Goal: Check status: Check status

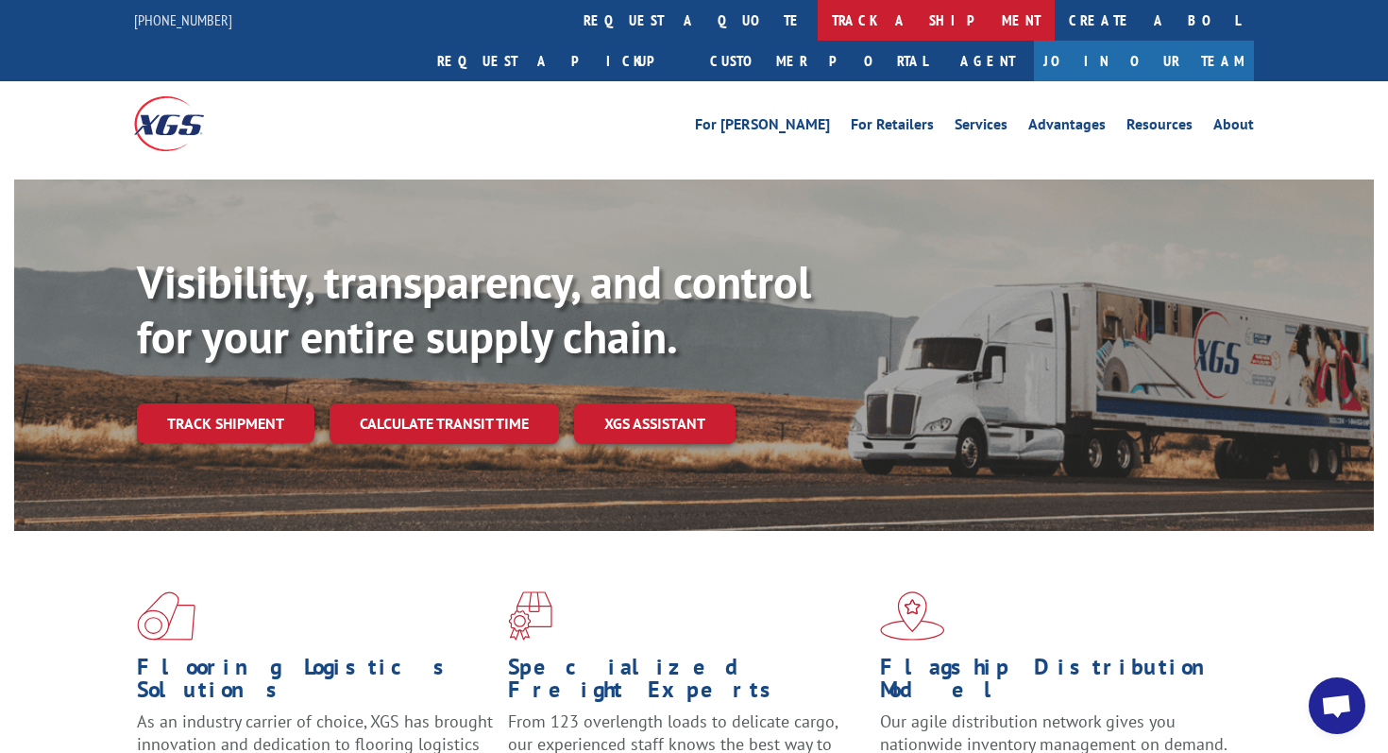
click at [818, 7] on link "track a shipment" at bounding box center [936, 20] width 237 height 41
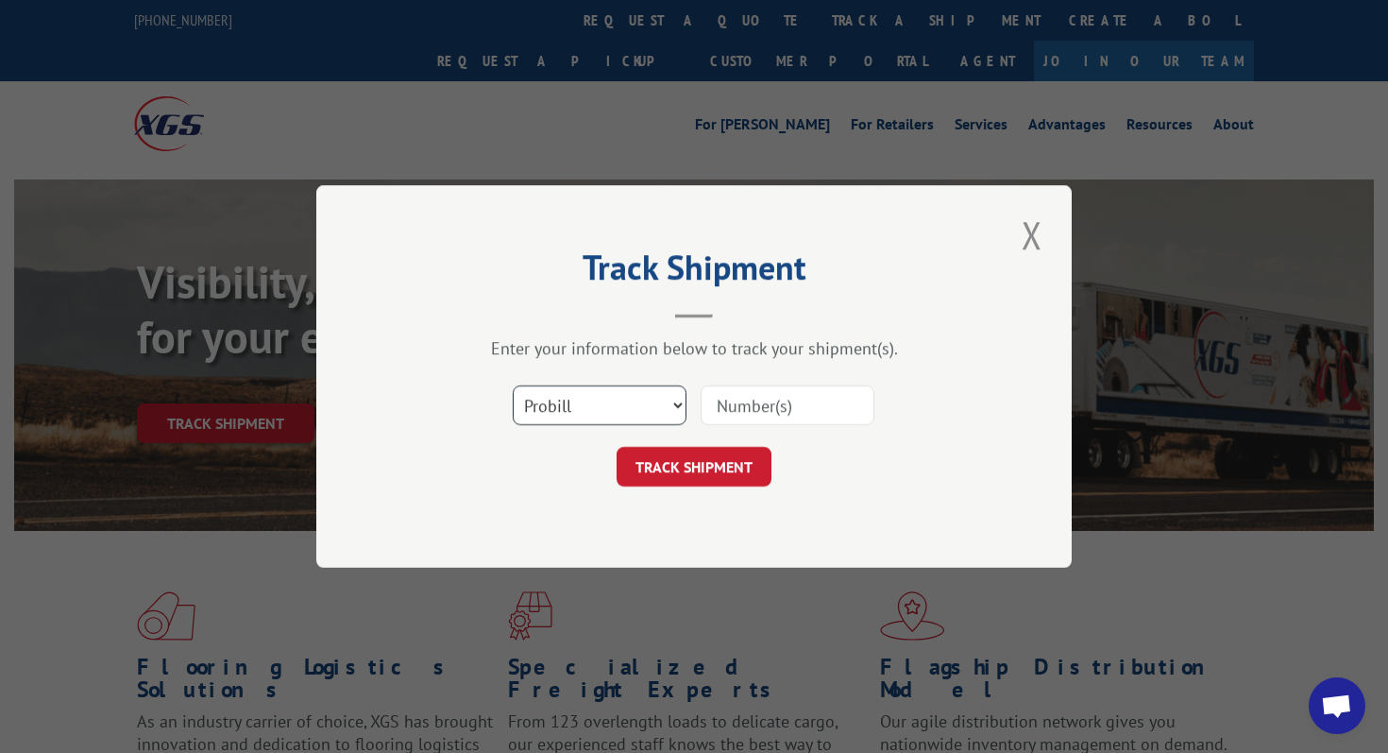
click at [595, 414] on select "Select category... Probill BOL PO" at bounding box center [600, 405] width 174 height 40
select select "bol"
click at [513, 385] on select "Select category... Probill BOL PO" at bounding box center [600, 405] width 174 height 40
click at [737, 410] on input at bounding box center [788, 405] width 174 height 40
paste input "361758."
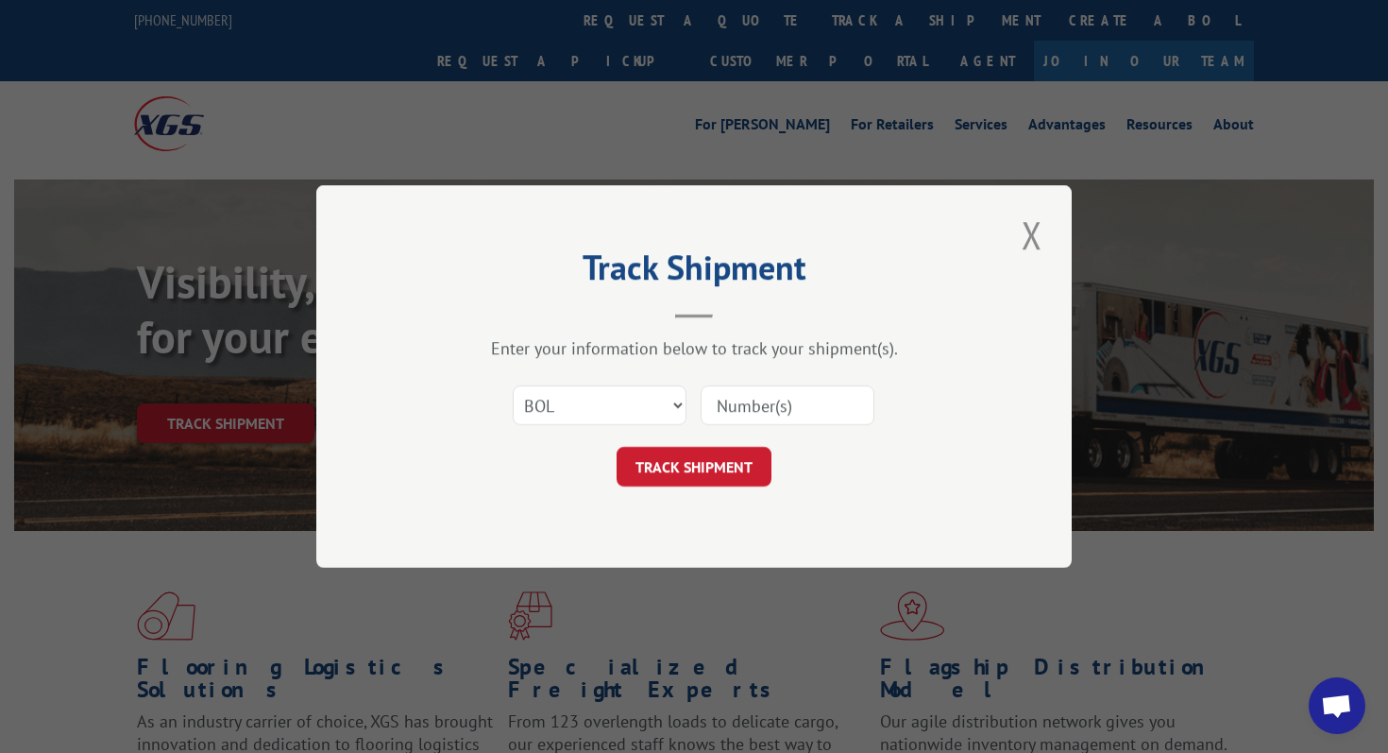
type input "361758."
click button "TRACK SHIPMENT" at bounding box center [694, 467] width 155 height 40
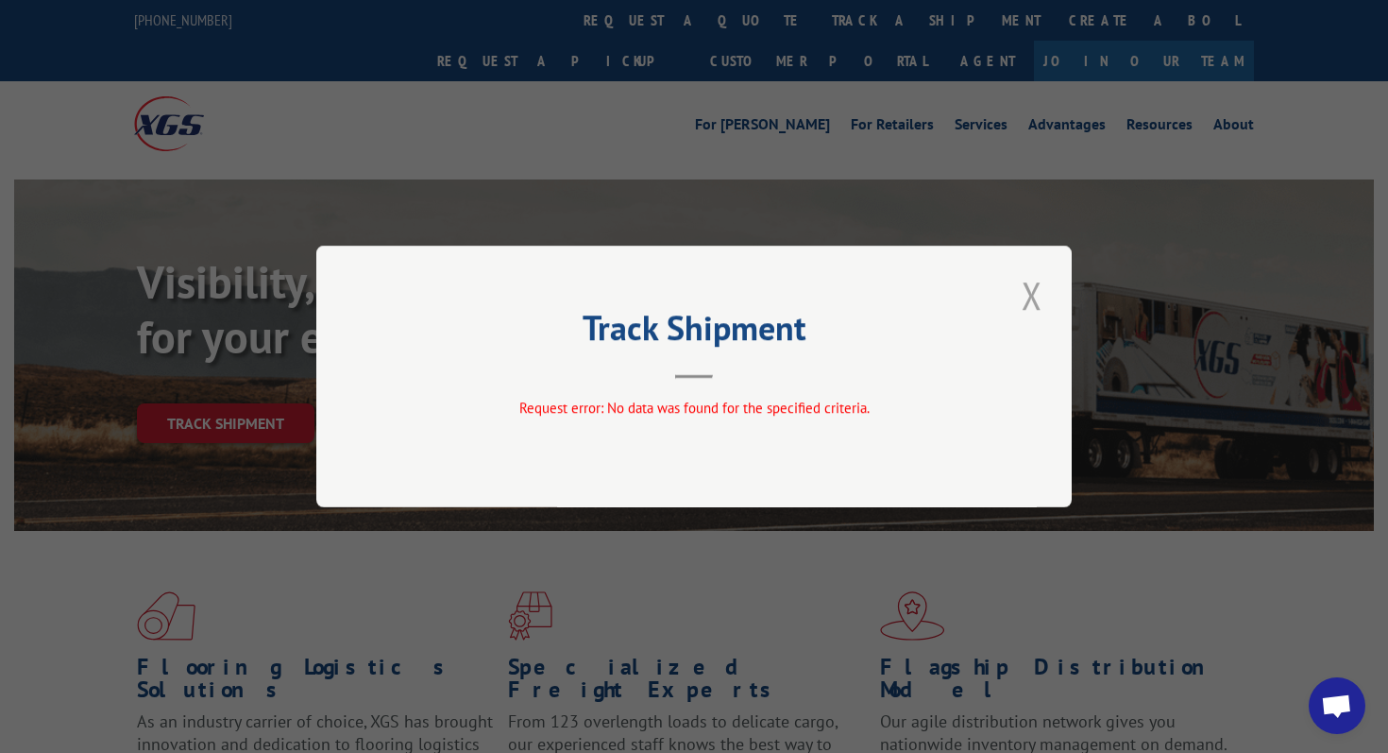
click at [1028, 299] on button "Close modal" at bounding box center [1032, 295] width 32 height 52
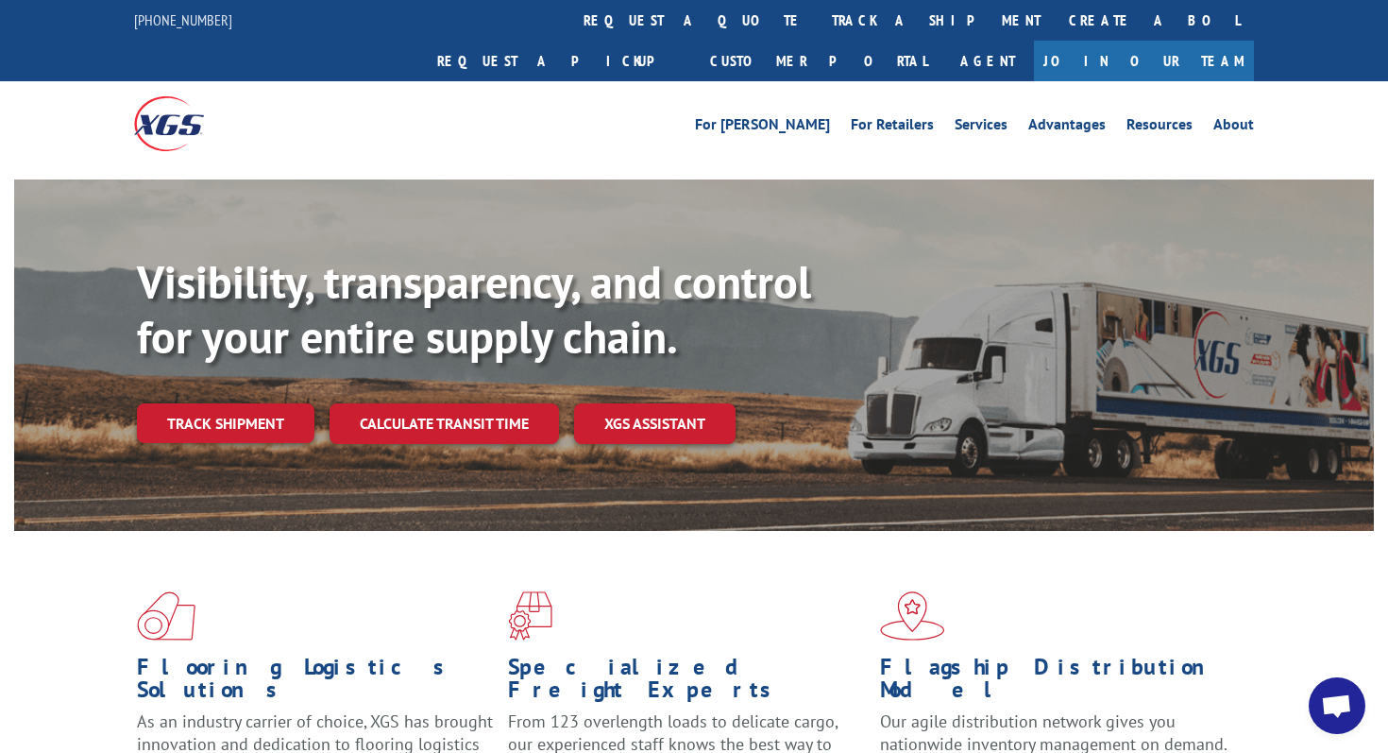
click at [818, 9] on link "track a shipment" at bounding box center [936, 20] width 237 height 41
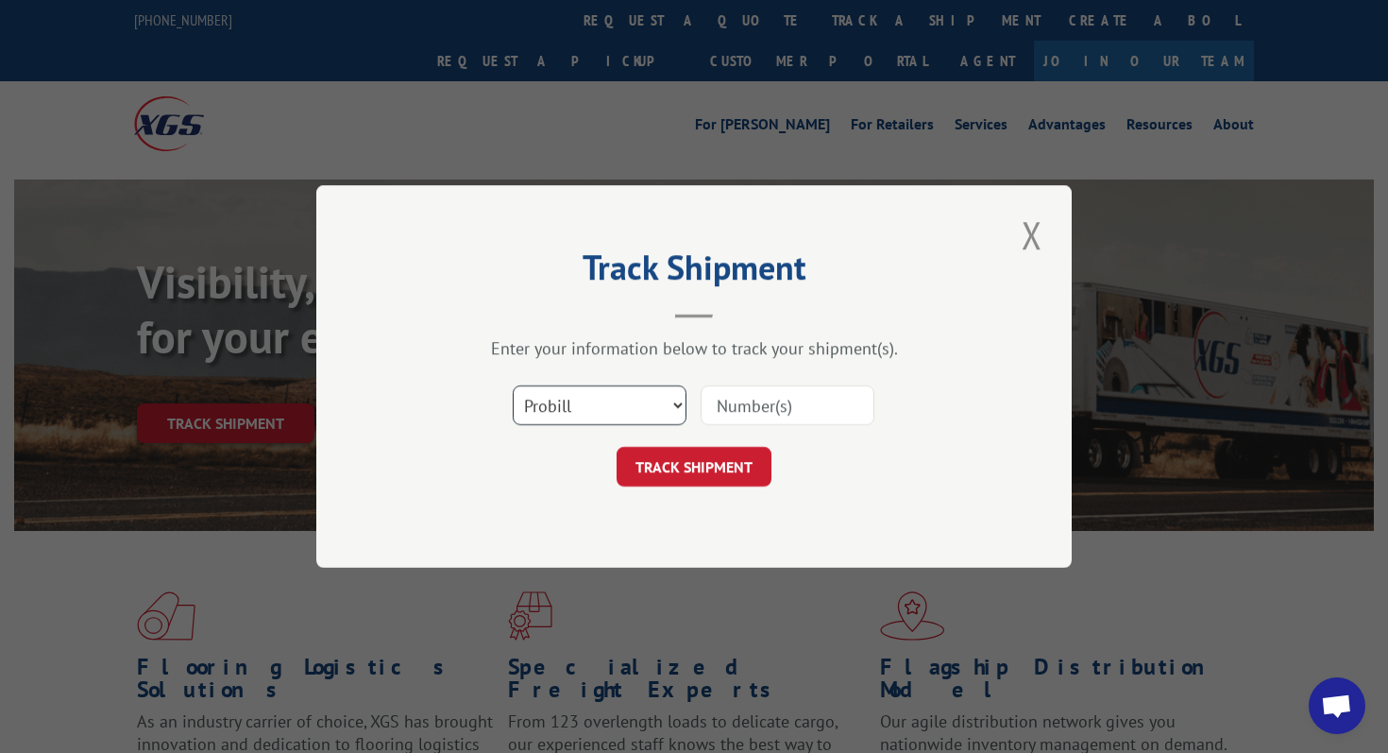
click at [644, 409] on select "Select category... Probill BOL PO" at bounding box center [600, 405] width 174 height 40
select select "bol"
click at [513, 385] on select "Select category... Probill BOL PO" at bounding box center [600, 405] width 174 height 40
click at [737, 409] on input at bounding box center [788, 405] width 174 height 40
paste input "361758."
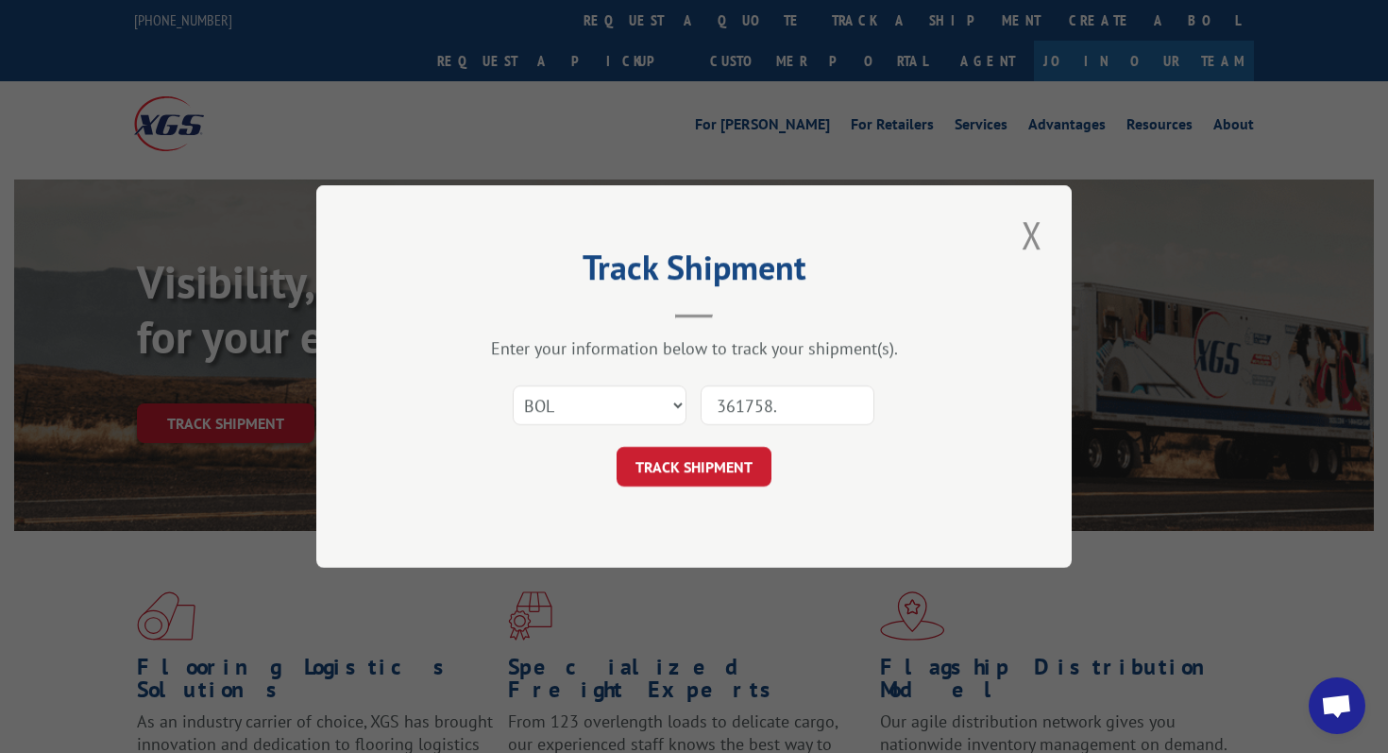
type input "361758"
click button "TRACK SHIPMENT" at bounding box center [694, 467] width 155 height 40
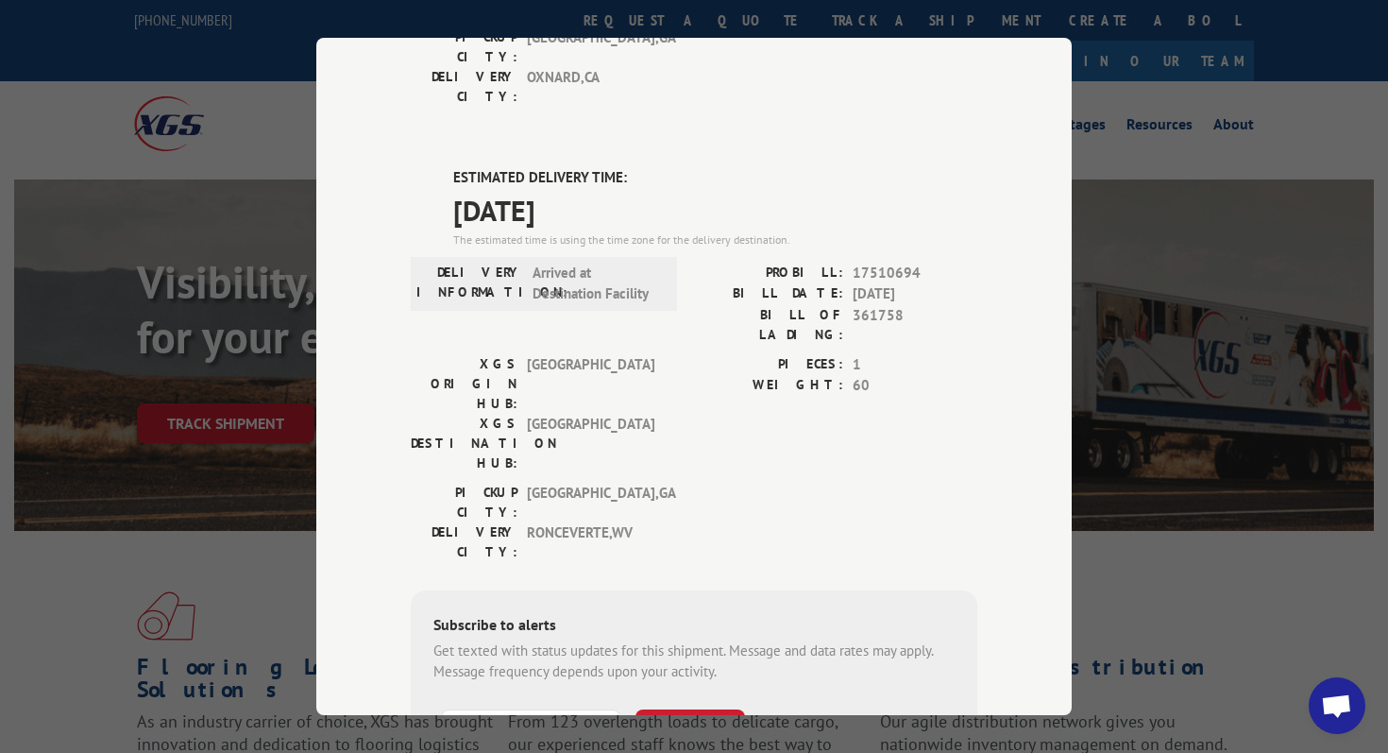
scroll to position [475, 0]
